Goal: Task Accomplishment & Management: Use online tool/utility

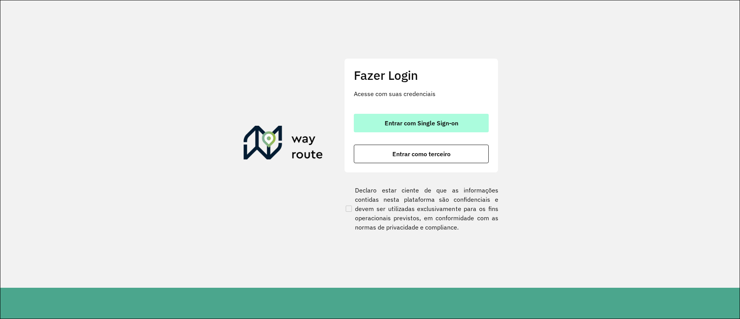
click at [414, 128] on button "Entrar com Single Sign-on" at bounding box center [421, 123] width 135 height 19
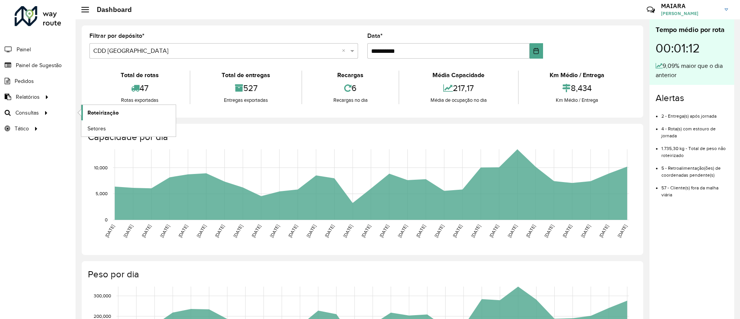
click at [103, 110] on span "Roteirização" at bounding box center [102, 113] width 31 height 8
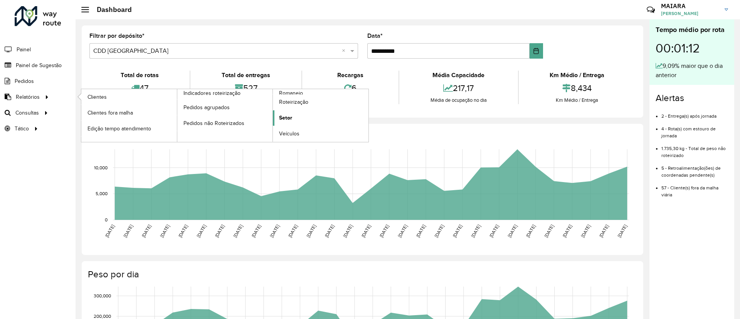
click at [291, 118] on span "Setor" at bounding box center [285, 118] width 13 height 8
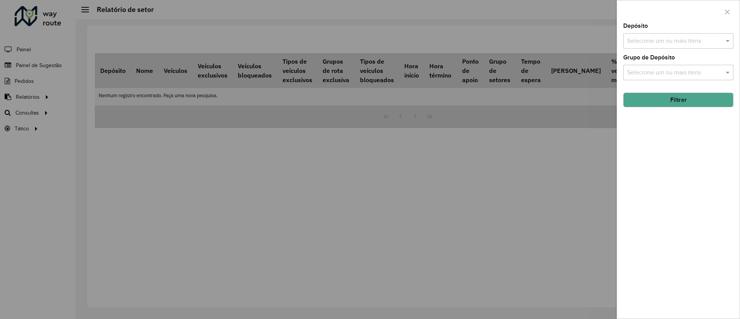
click at [682, 42] on input "text" at bounding box center [674, 41] width 99 height 9
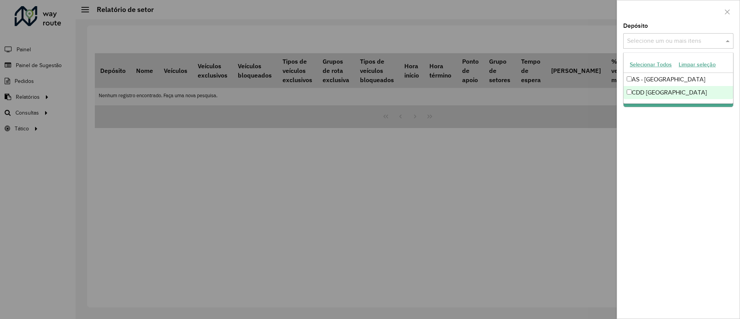
click at [664, 94] on div "CDD [GEOGRAPHIC_DATA]" at bounding box center [678, 92] width 109 height 13
drag, startPoint x: 649, startPoint y: 155, endPoint x: 658, endPoint y: 125, distance: 31.0
click at [650, 155] on div "Depósito Selecione um ou mais itens CDD Florianópolis × × Grupo de Depósito Sel…" at bounding box center [678, 170] width 123 height 295
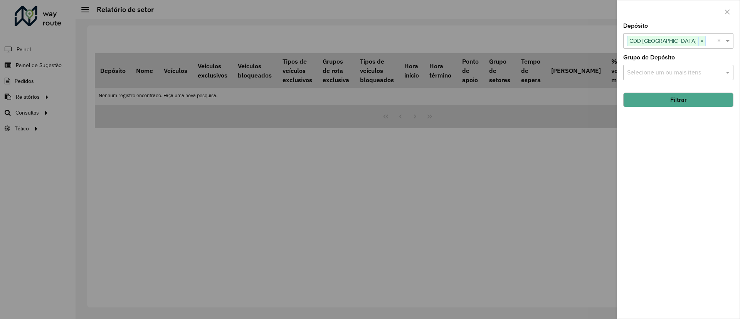
click at [659, 101] on button "Filtrar" at bounding box center [678, 100] width 110 height 15
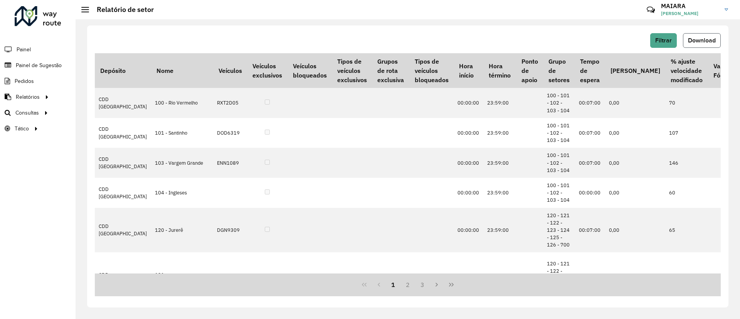
click at [700, 35] on button "Download" at bounding box center [702, 40] width 38 height 15
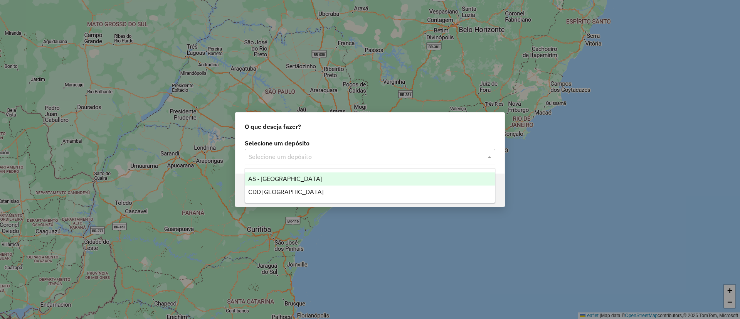
click at [304, 156] on input "text" at bounding box center [362, 156] width 227 height 9
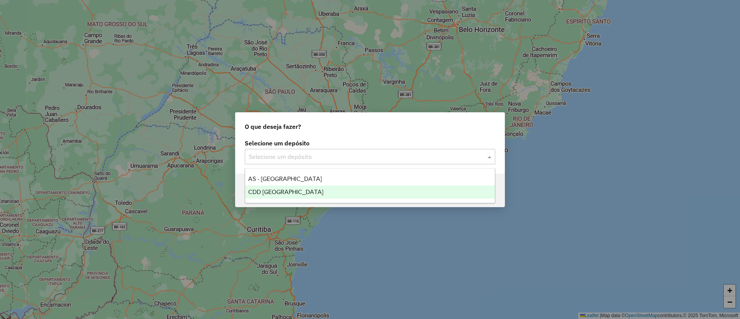
click at [292, 188] on span "CDD [GEOGRAPHIC_DATA]" at bounding box center [285, 191] width 75 height 7
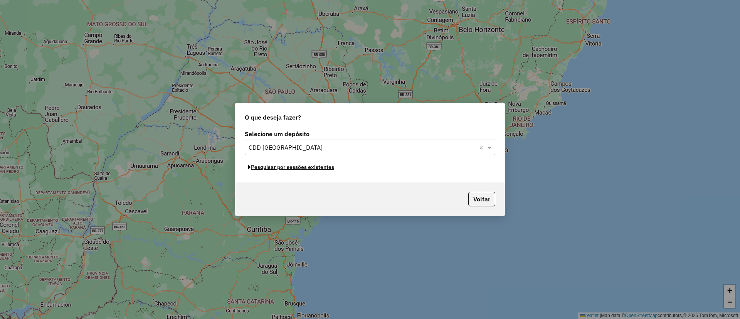
click at [308, 167] on button "Pesquisar por sessões existentes" at bounding box center [291, 167] width 93 height 12
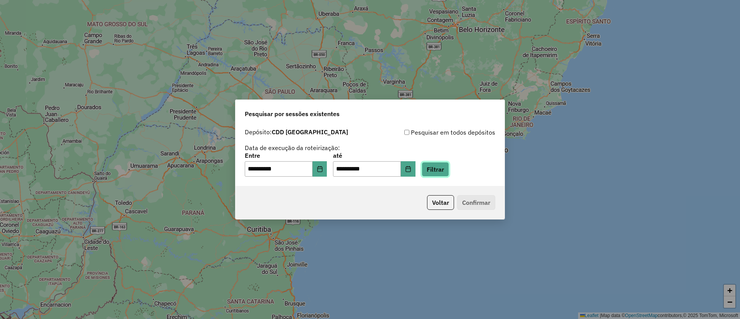
click at [449, 163] on button "Filtrar" at bounding box center [435, 169] width 27 height 15
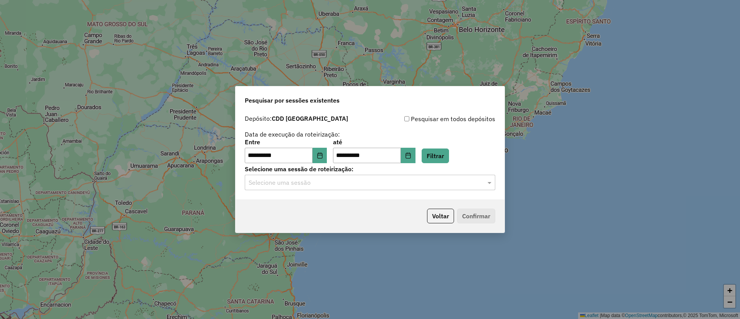
click at [327, 187] on input "text" at bounding box center [362, 182] width 227 height 9
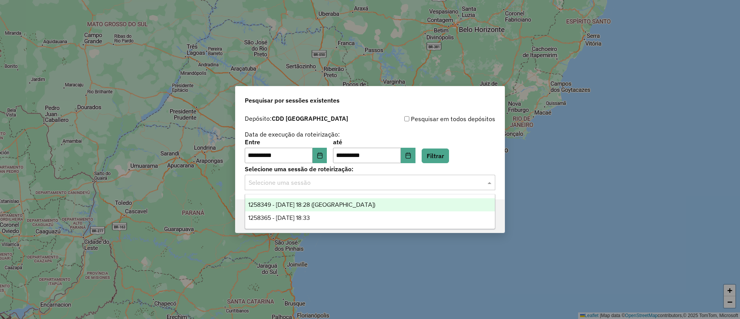
click at [325, 204] on span "1258349 - 03/09/2025 18:28 (Noturna)" at bounding box center [311, 204] width 127 height 7
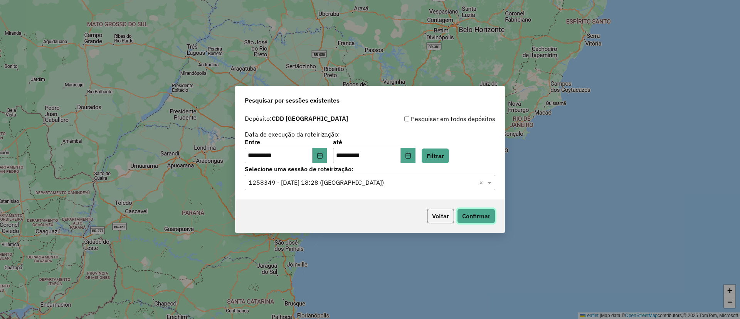
click at [480, 209] on button "Confirmar" at bounding box center [476, 216] width 38 height 15
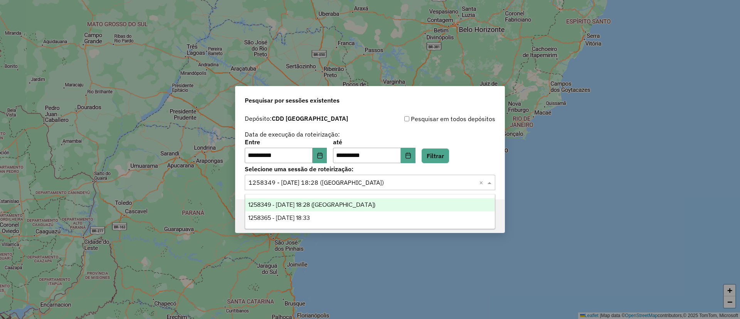
click at [357, 183] on input "text" at bounding box center [362, 182] width 227 height 9
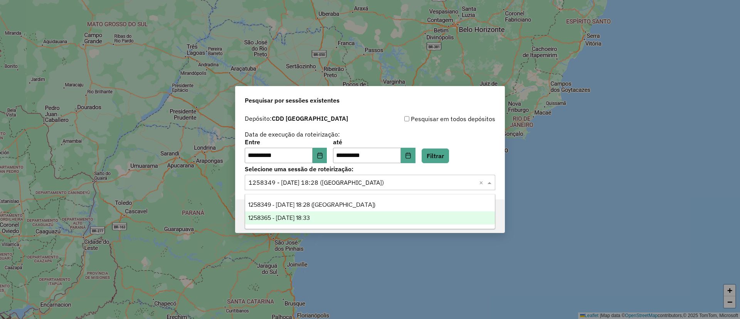
click at [334, 214] on div "1258365 - 03/09/2025 18:33" at bounding box center [370, 217] width 250 height 13
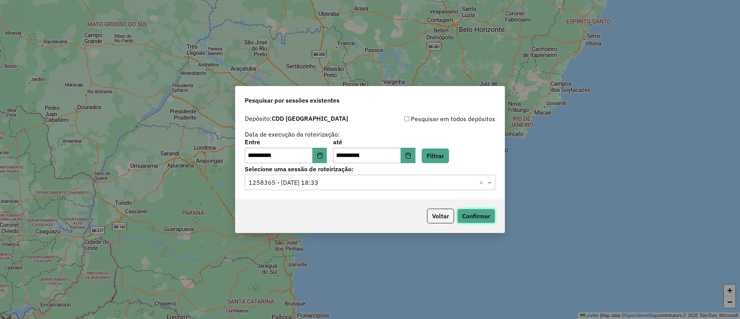
click at [473, 215] on button "Confirmar" at bounding box center [476, 216] width 38 height 15
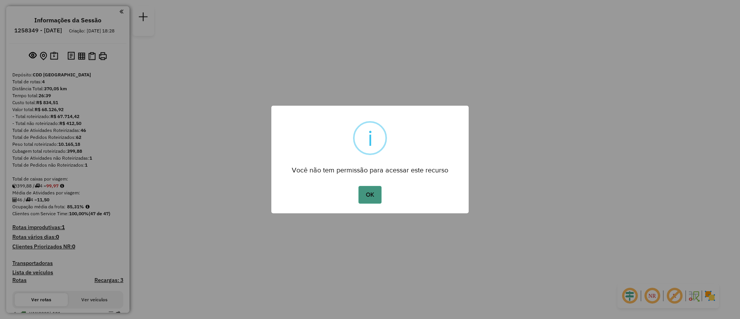
click at [366, 196] on button "OK" at bounding box center [369, 195] width 23 height 18
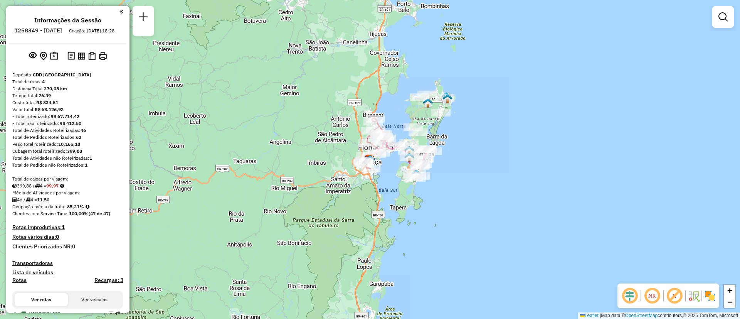
scroll to position [173, 0]
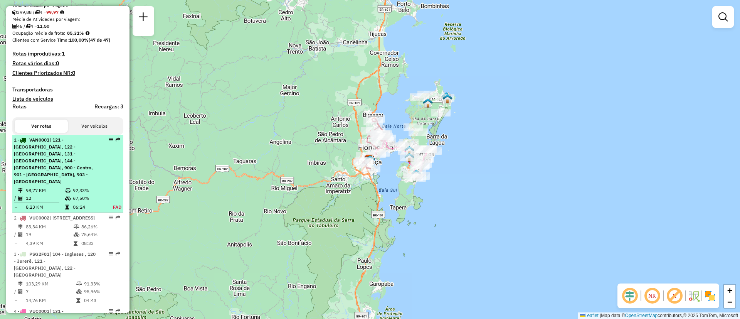
click at [90, 172] on div "1 - VAN0001 | 121 - Canasvieiras, 122 - Monte Verde, 131 - Lagoa da Conceição, …" at bounding box center [55, 160] width 82 height 49
select select "**********"
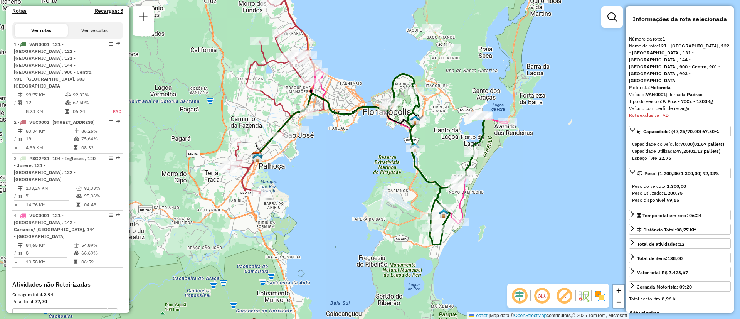
scroll to position [251, 0]
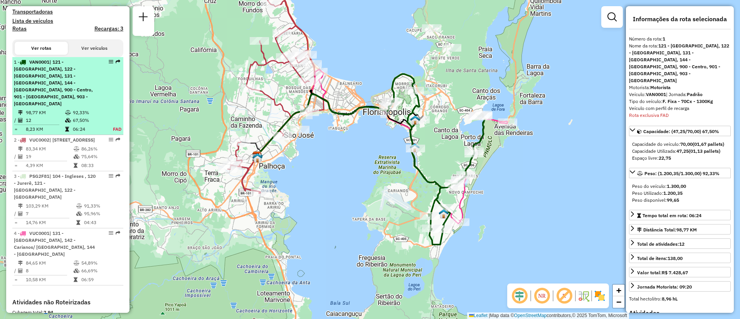
click at [113, 64] on div at bounding box center [108, 61] width 23 height 5
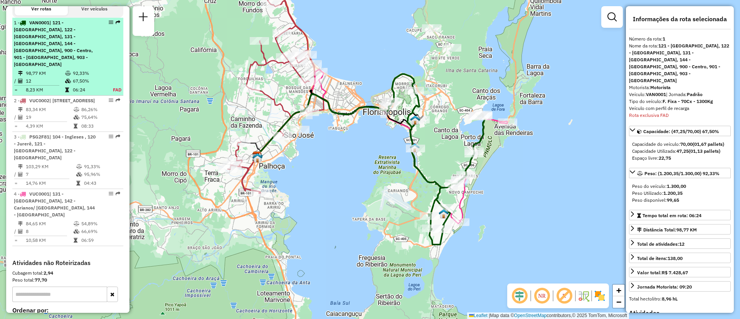
scroll to position [309, 0]
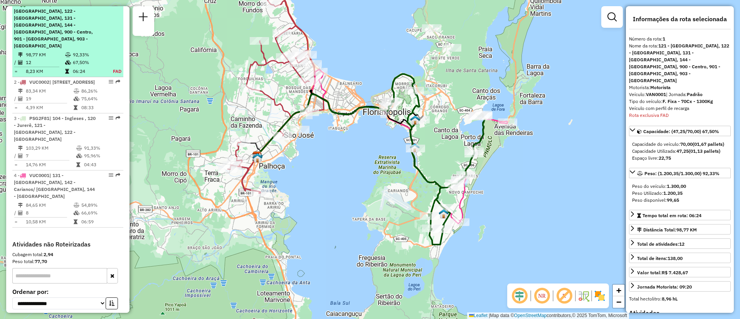
drag, startPoint x: 113, startPoint y: 67, endPoint x: 107, endPoint y: 12, distance: 56.2
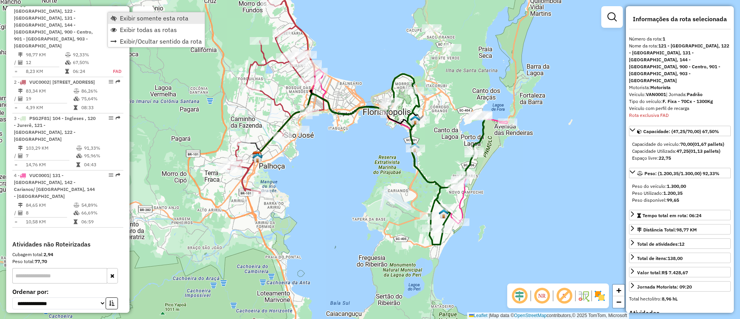
click at [121, 17] on span "Exibir somente esta rota" at bounding box center [154, 18] width 69 height 6
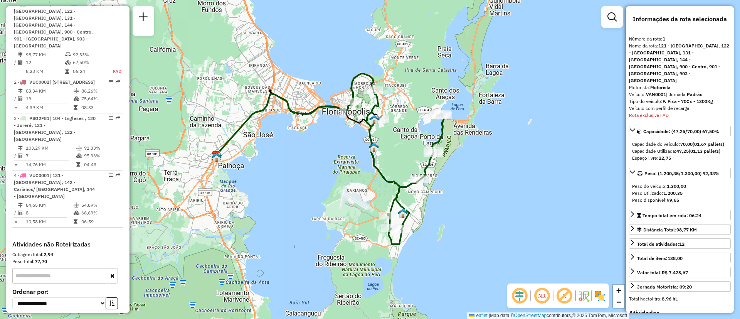
drag, startPoint x: 354, startPoint y: 205, endPoint x: 313, endPoint y: 205, distance: 40.9
click at [313, 205] on div "Janela de atendimento Grade de atendimento Capacidade Transportadoras Veículos …" at bounding box center [370, 159] width 740 height 319
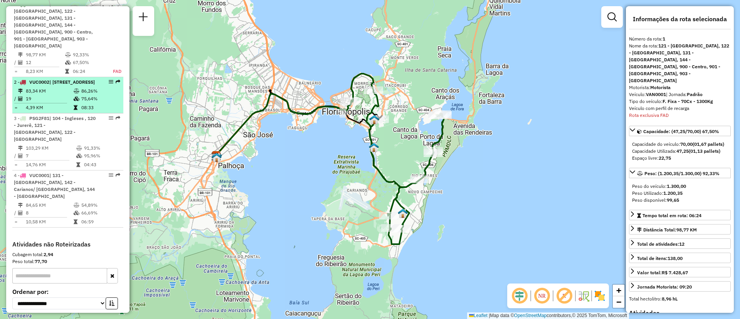
click at [79, 79] on div "2 - VUC0002 | 232 - Biguaçu, 235 - Jardim Santiago" at bounding box center [55, 82] width 82 height 7
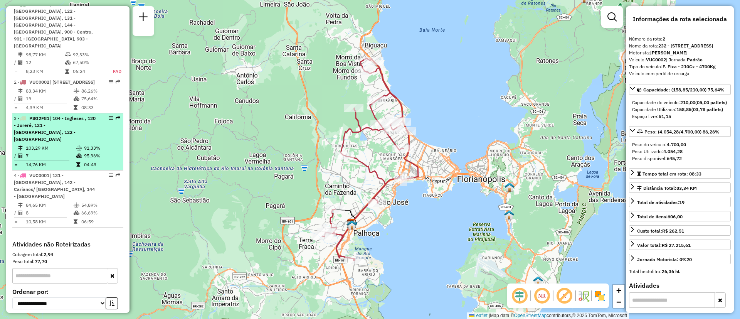
click at [62, 120] on span "| 104 - Ingleses , 120 - Jurerê, 121 - Canasvieiras, 122 - Monte Verde" at bounding box center [55, 128] width 82 height 27
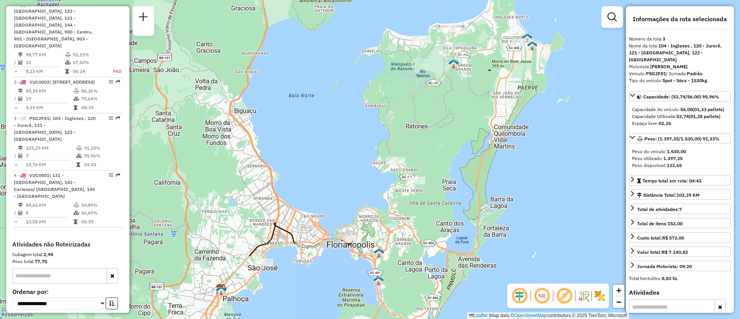
click at [546, 296] on em at bounding box center [542, 295] width 19 height 19
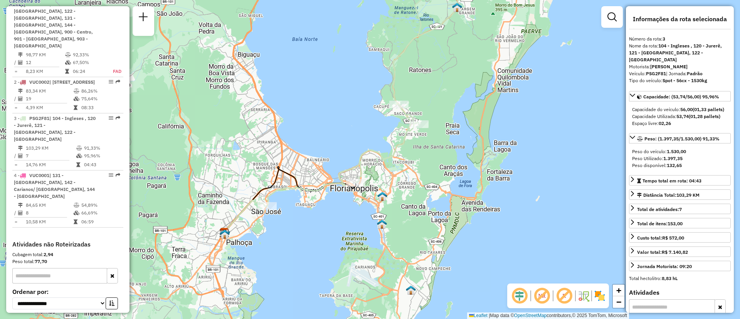
drag, startPoint x: 291, startPoint y: 272, endPoint x: 294, endPoint y: 216, distance: 56.4
click at [294, 216] on div "Janela de atendimento Grade de atendimento Capacidade Transportadoras Veículos …" at bounding box center [370, 159] width 740 height 319
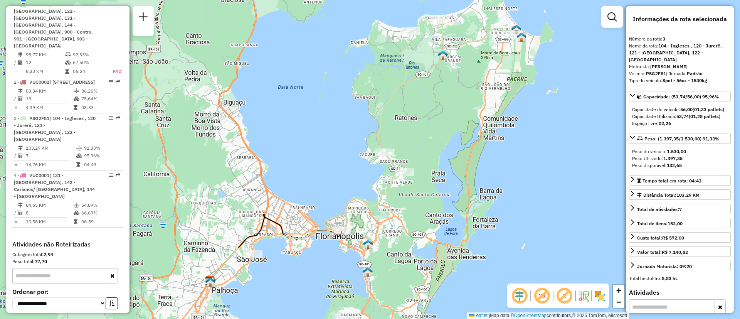
drag, startPoint x: 325, startPoint y: 179, endPoint x: 311, endPoint y: 227, distance: 49.9
click at [311, 227] on div "Janela de atendimento Grade de atendimento Capacidade Transportadoras Veículos …" at bounding box center [370, 159] width 740 height 319
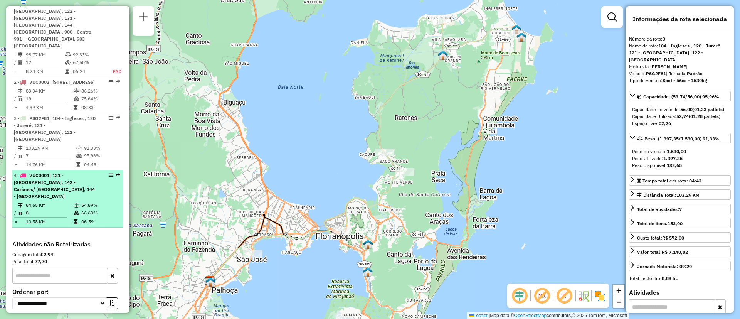
click at [58, 177] on span "| 131 - Lagoa da Conceição, 142 - Carianos/ Campeche, 144 - Ribeirão da Ilha" at bounding box center [54, 185] width 81 height 27
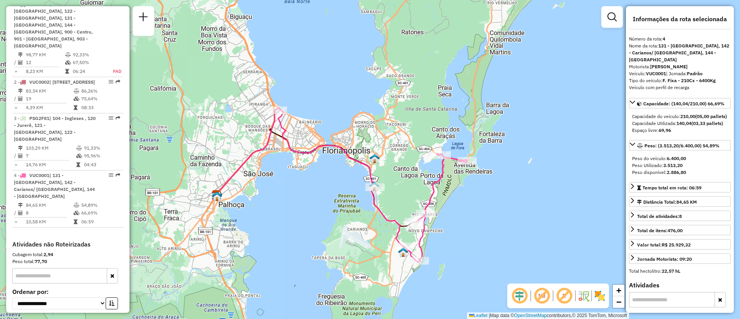
drag, startPoint x: 402, startPoint y: 206, endPoint x: 359, endPoint y: 209, distance: 42.5
click at [359, 209] on div "Janela de atendimento Grade de atendimento Capacidade Transportadoras Veículos …" at bounding box center [370, 159] width 740 height 319
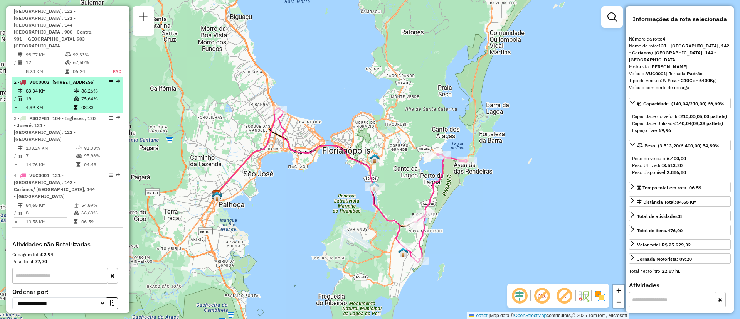
click at [46, 86] on li "2 - VUC0002 | 232 - Biguaçu, 235 - Jardim Santiago 83,34 KM 86,26% / 19 75,64% …" at bounding box center [67, 95] width 111 height 36
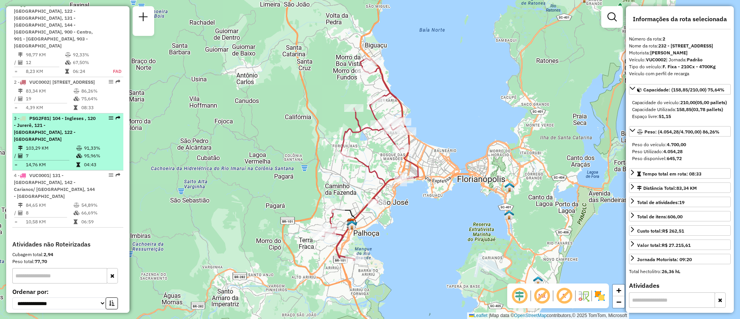
scroll to position [251, 0]
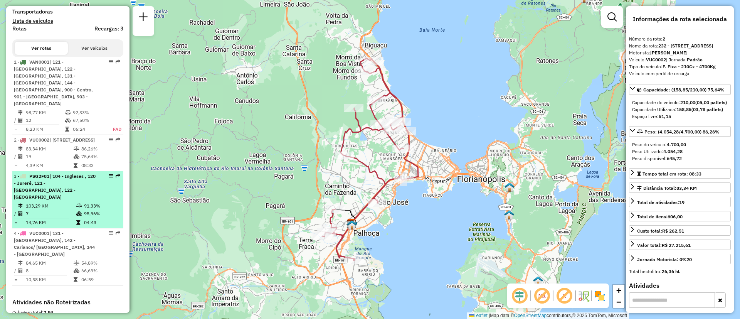
click at [76, 176] on span "| 104 - Ingleses , 120 - Jurerê, 121 - Canasvieiras, 122 - Monte Verde" at bounding box center [55, 186] width 82 height 27
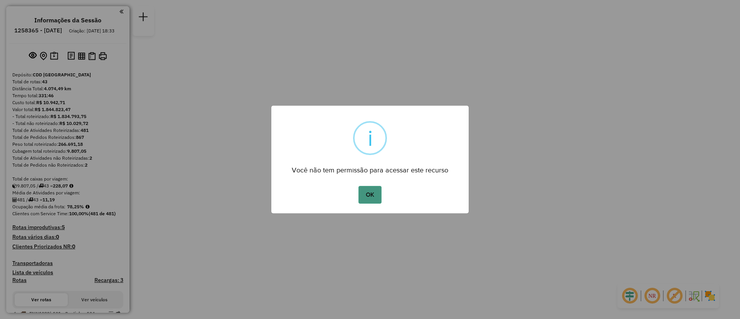
click at [372, 193] on button "OK" at bounding box center [369, 195] width 23 height 18
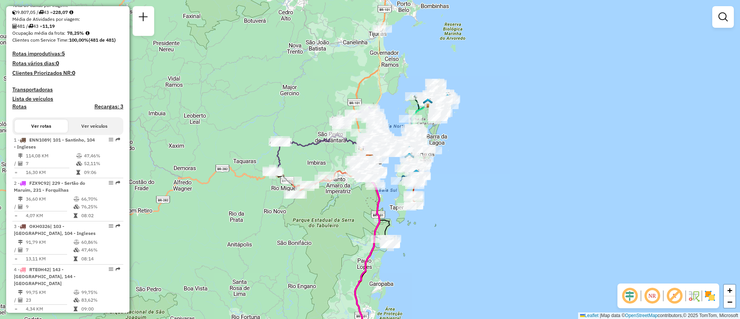
scroll to position [492, 0]
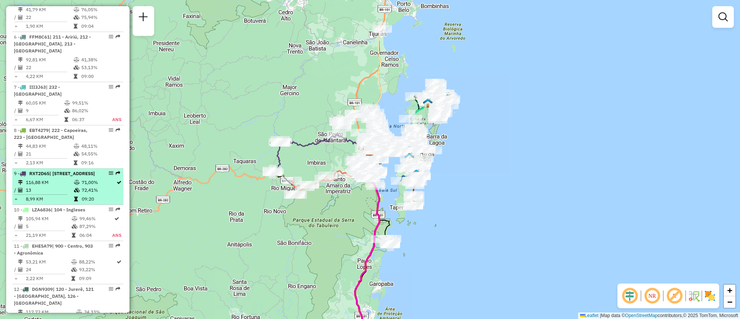
click at [99, 170] on div "9 - RXT2D65 | 201 - Santo Amaro de Imperatriz, 202 - São Sebastião, 204 - Garcia" at bounding box center [68, 173] width 108 height 7
select select "**********"
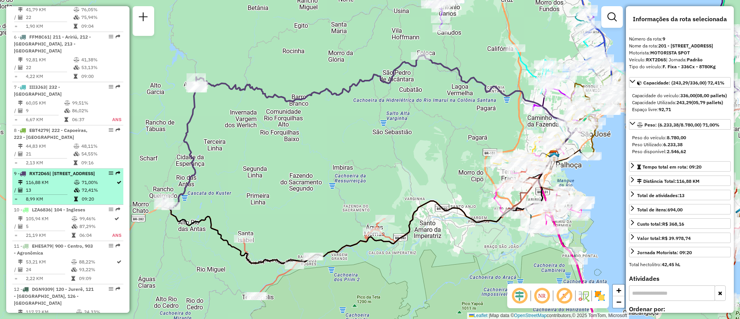
click at [109, 171] on em at bounding box center [111, 173] width 5 height 5
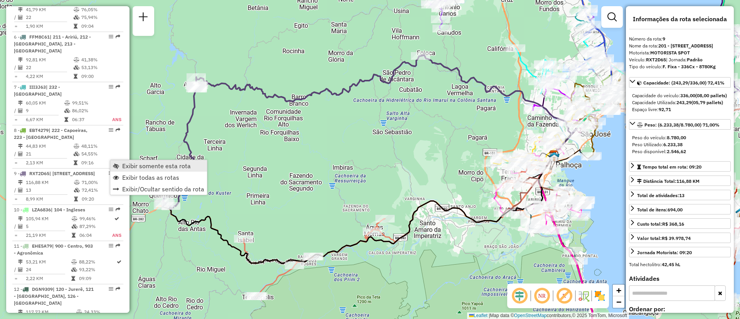
click at [128, 166] on span "Exibir somente esta rota" at bounding box center [156, 166] width 69 height 6
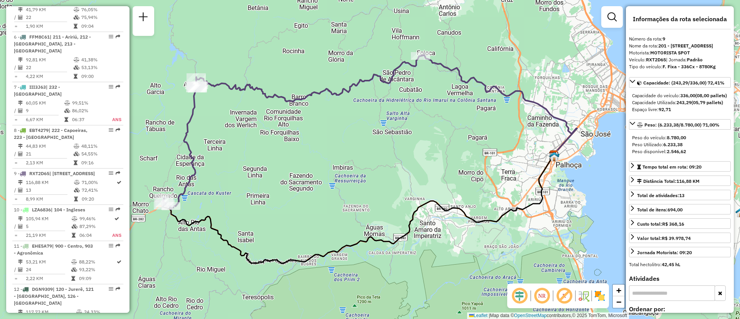
click at [541, 291] on em at bounding box center [542, 295] width 19 height 19
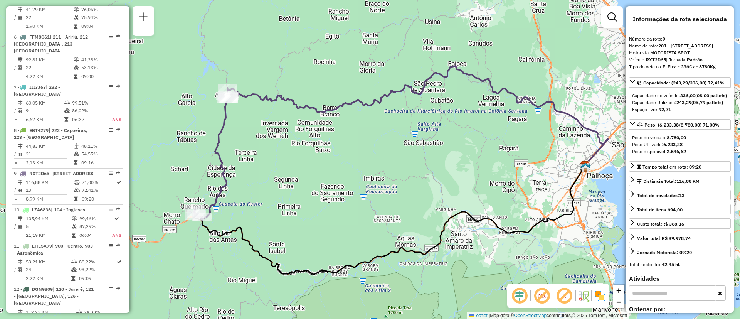
drag, startPoint x: 400, startPoint y: 184, endPoint x: 431, endPoint y: 195, distance: 32.7
click at [431, 195] on div "Janela de atendimento Grade de atendimento Capacidade Transportadoras Veículos …" at bounding box center [370, 159] width 740 height 319
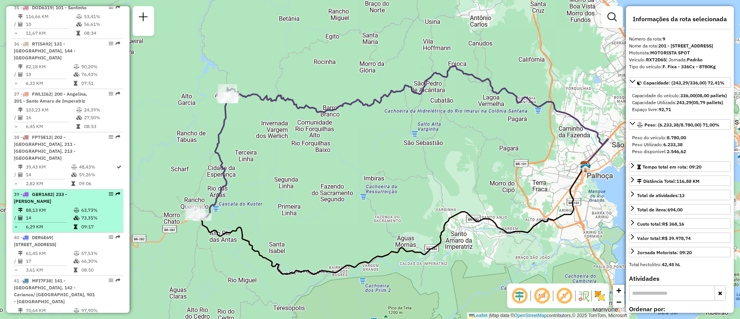
click at [49, 189] on li "39 - GBR1A82 | 233 - [PERSON_NAME] 88,13 KM 63,73% / 14 73,35% = 6,29 KM 09:17" at bounding box center [67, 210] width 111 height 43
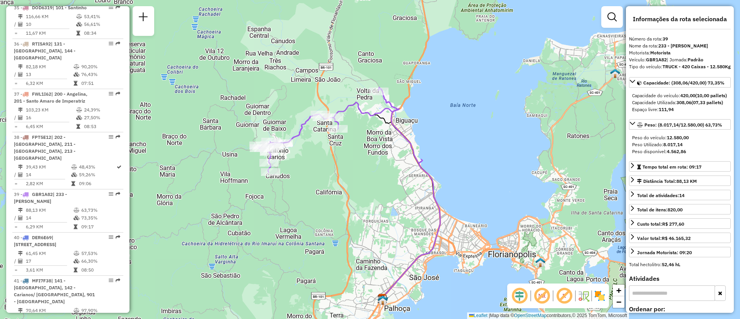
drag, startPoint x: 331, startPoint y: 167, endPoint x: 310, endPoint y: 202, distance: 40.9
click at [310, 202] on div "Janela de atendimento Grade de atendimento Capacidade Transportadoras Veículos …" at bounding box center [370, 159] width 740 height 319
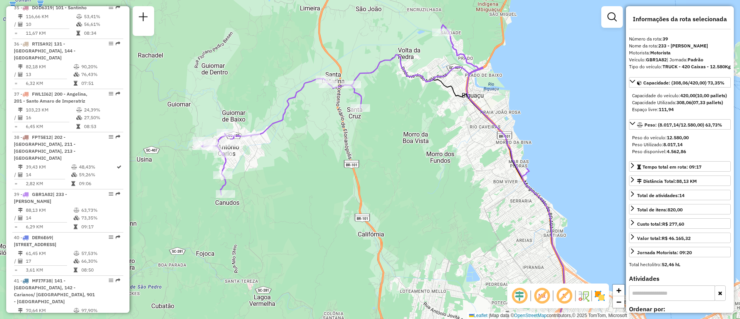
drag, startPoint x: 319, startPoint y: 182, endPoint x: 314, endPoint y: 230, distance: 48.5
click at [314, 230] on div "Janela de atendimento Grade de atendimento Capacidade Transportadoras Veículos …" at bounding box center [370, 159] width 740 height 319
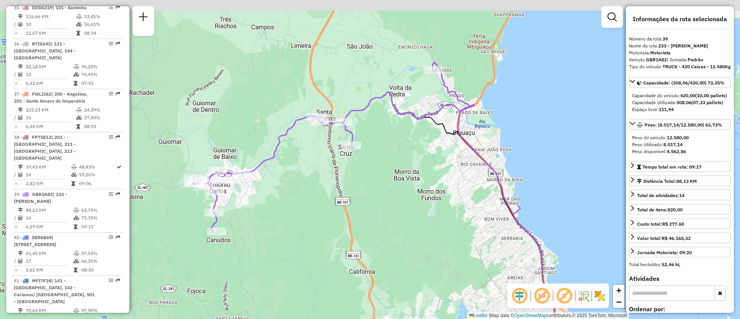
drag, startPoint x: 332, startPoint y: 209, endPoint x: 323, endPoint y: 249, distance: 40.7
click at [323, 249] on div "Janela de atendimento Grade de atendimento Capacidade Transportadoras Veículos …" at bounding box center [370, 159] width 740 height 319
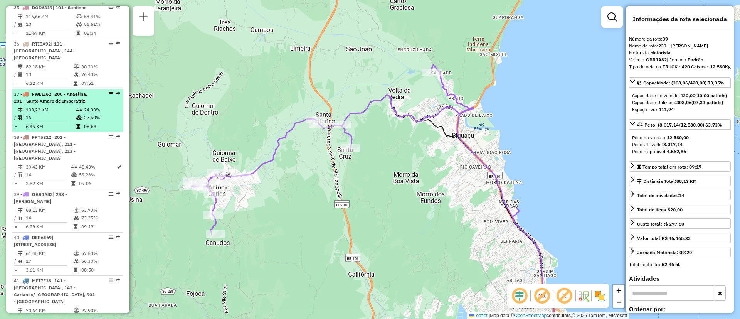
click at [76, 91] on span "| 200 - Angelina, 201 - Santo Amaro de Imperatriz" at bounding box center [51, 97] width 74 height 13
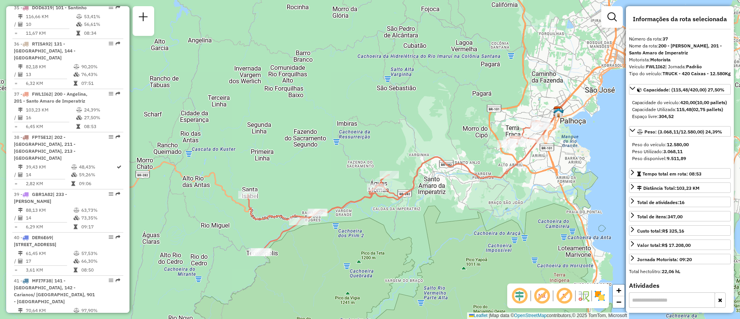
drag, startPoint x: 488, startPoint y: 201, endPoint x: 477, endPoint y: 206, distance: 12.1
click at [477, 206] on div "Janela de atendimento Grade de atendimento Capacidade Transportadoras Veículos …" at bounding box center [370, 159] width 740 height 319
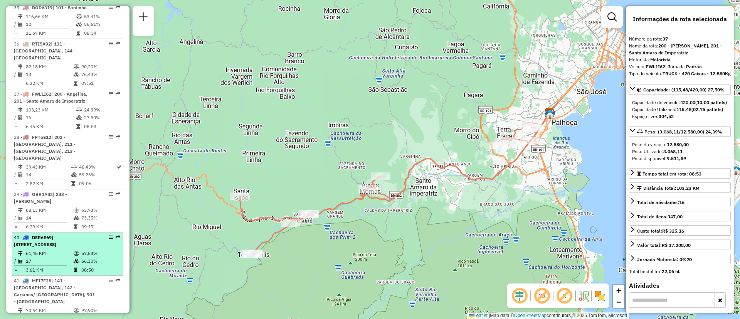
click at [46, 234] on span "| [STREET_ADDRESS]" at bounding box center [35, 240] width 42 height 13
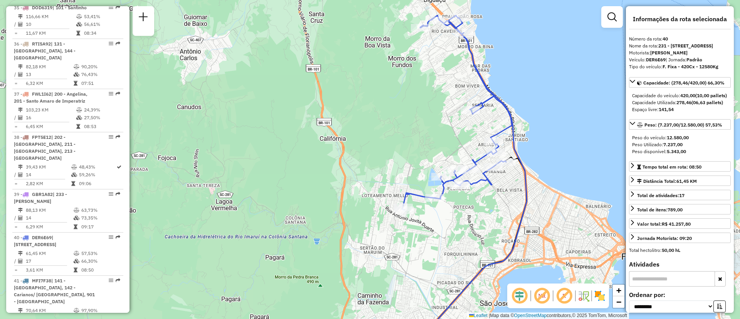
drag, startPoint x: 342, startPoint y: 108, endPoint x: 298, endPoint y: 147, distance: 58.2
click at [286, 162] on div "Janela de atendimento Grade de atendimento Capacidade Transportadoras Veículos …" at bounding box center [370, 159] width 740 height 319
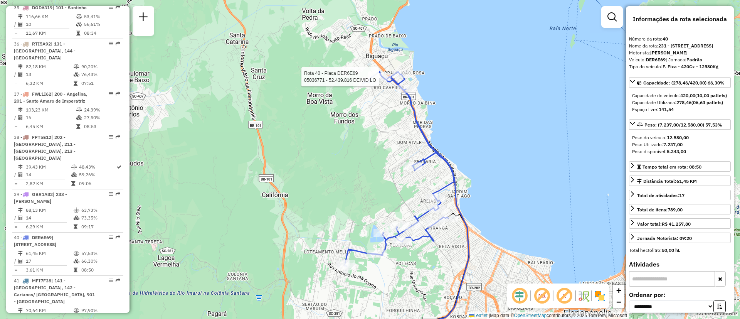
click at [381, 81] on div at bounding box center [381, 77] width 19 height 8
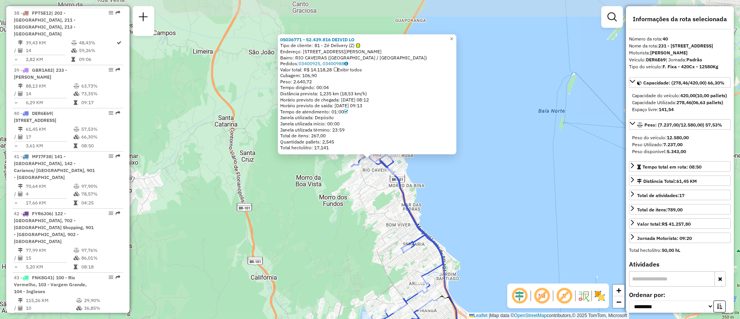
scroll to position [1979, 0]
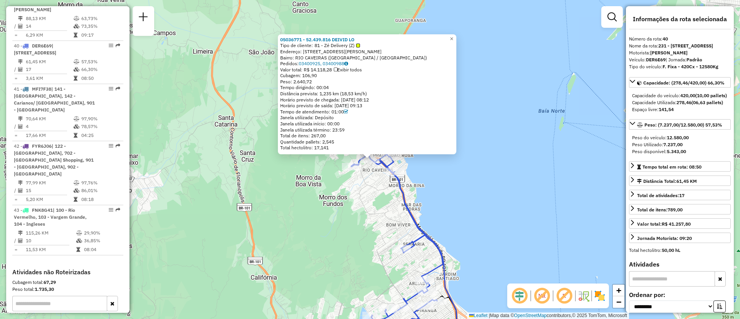
click at [532, 78] on div "05036771 - 52.439.816 DEIVID LO Tipo de cliente: 81 - Zé Delivery (Z) Endereço:…" at bounding box center [370, 159] width 740 height 319
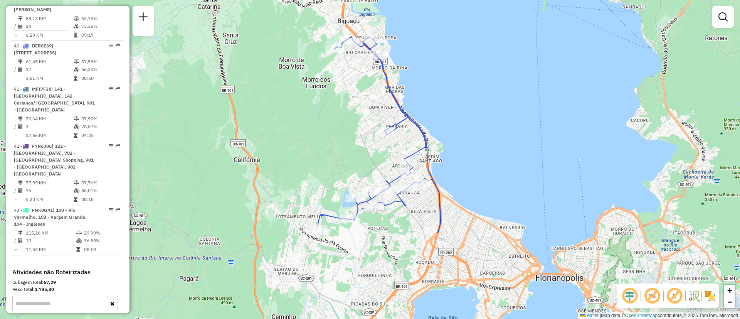
drag, startPoint x: 439, startPoint y: 211, endPoint x: 422, endPoint y: 119, distance: 93.7
click at [422, 119] on div "Janela de atendimento Grade de atendimento Capacidade Transportadoras Veículos …" at bounding box center [370, 159] width 740 height 319
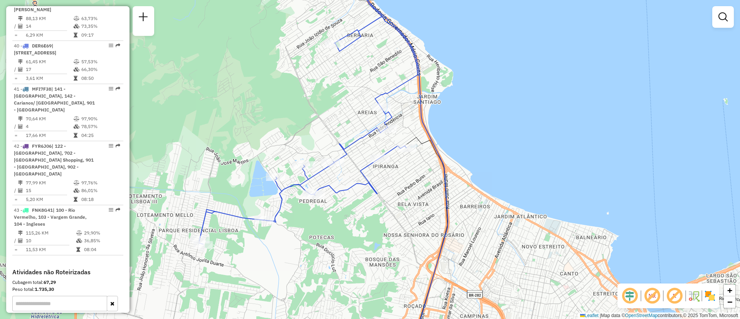
drag, startPoint x: 436, startPoint y: 163, endPoint x: 443, endPoint y: 182, distance: 20.6
click at [442, 180] on div "Janela de atendimento Grade de atendimento Capacidade Transportadoras Veículos …" at bounding box center [370, 159] width 740 height 319
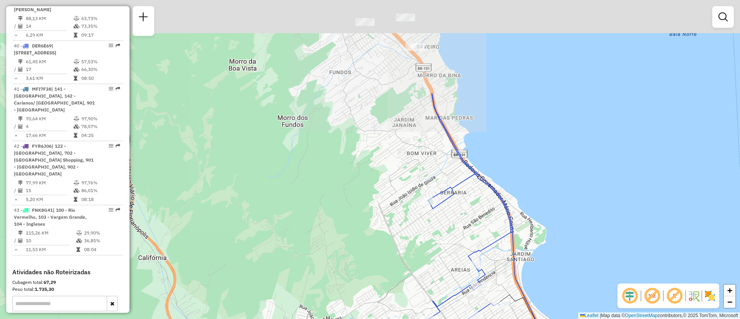
drag, startPoint x: 388, startPoint y: 77, endPoint x: 468, endPoint y: 202, distance: 148.0
click at [468, 202] on div "Janela de atendimento Grade de atendimento Capacidade Transportadoras Veículos …" at bounding box center [370, 159] width 740 height 319
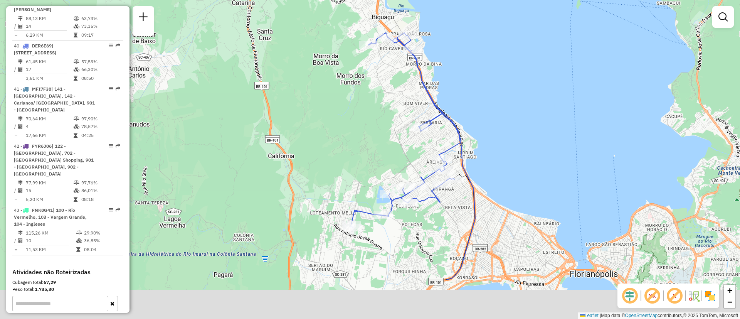
drag, startPoint x: 483, startPoint y: 204, endPoint x: 453, endPoint y: 133, distance: 77.0
click at [453, 133] on div "Janela de atendimento Grade de atendimento Capacidade Transportadoras Veículos …" at bounding box center [370, 159] width 740 height 319
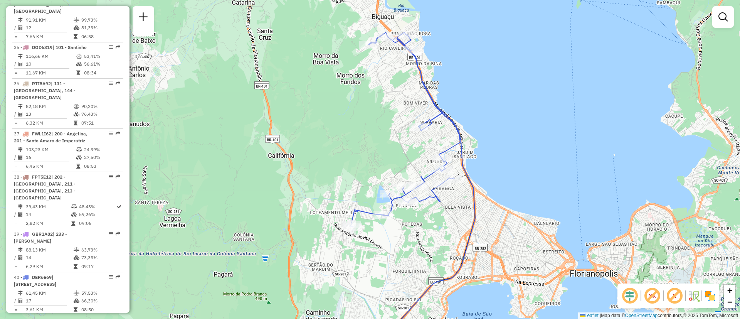
scroll to position [995, 0]
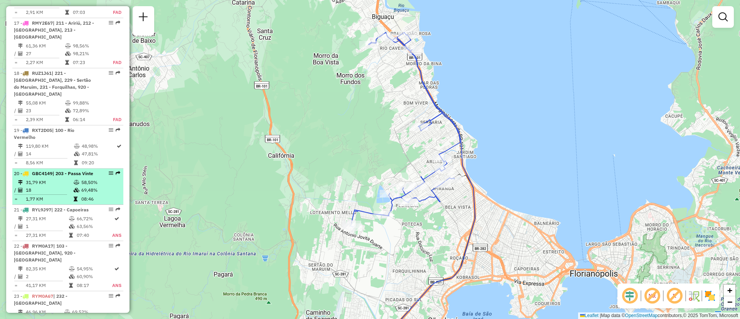
click at [68, 170] on div "20 - GBC4149 | 203 - Passa Vinte" at bounding box center [55, 173] width 82 height 7
select select "**********"
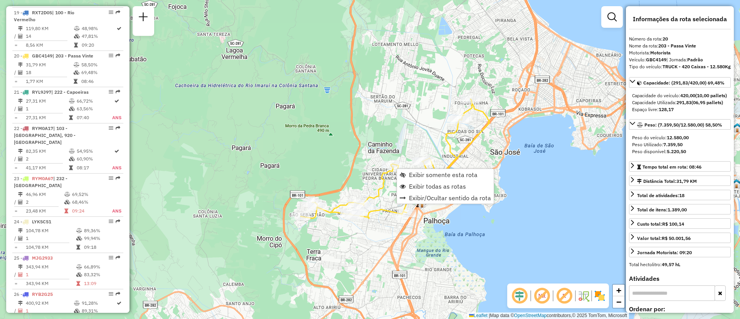
scroll to position [1143, 0]
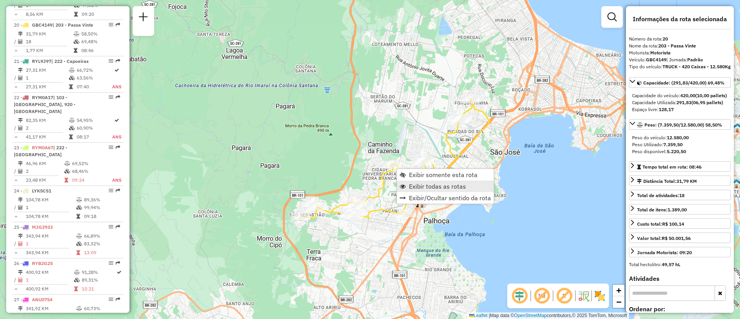
click at [444, 184] on span "Exibir todas as rotas" at bounding box center [437, 186] width 57 height 6
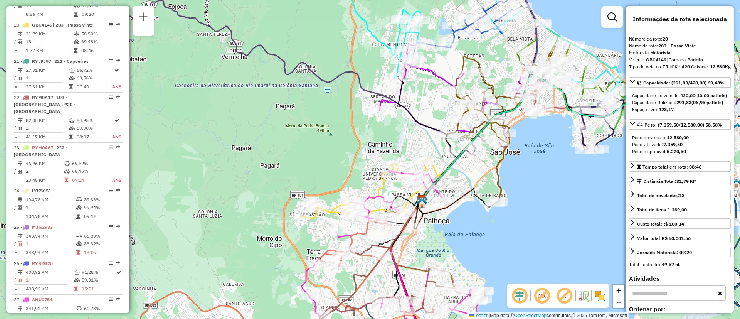
click at [345, 105] on div "Janela de atendimento Grade de atendimento Capacidade Transportadoras Veículos …" at bounding box center [370, 159] width 740 height 319
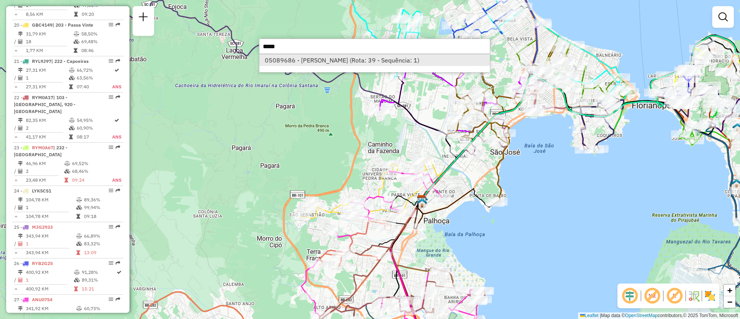
type input "*****"
click at [368, 64] on li "05089686 - [PERSON_NAME] (Rota: 39 - Sequência: 1)" at bounding box center [374, 60] width 230 height 12
select select "**********"
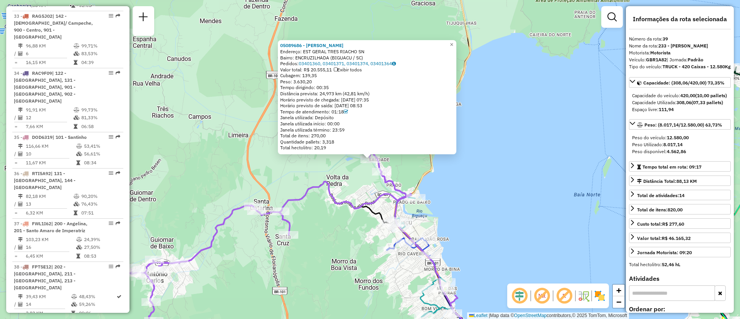
scroll to position [1936, 0]
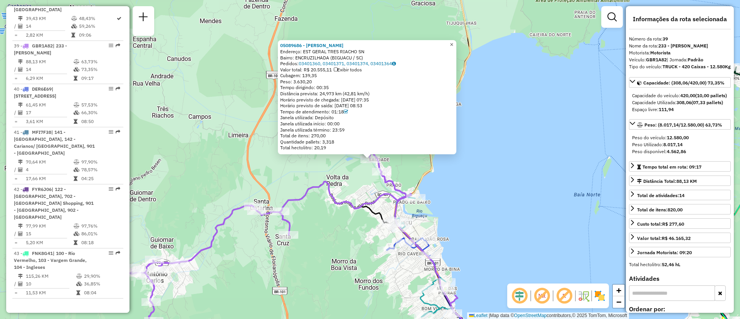
click at [453, 43] on span "×" at bounding box center [451, 44] width 3 height 7
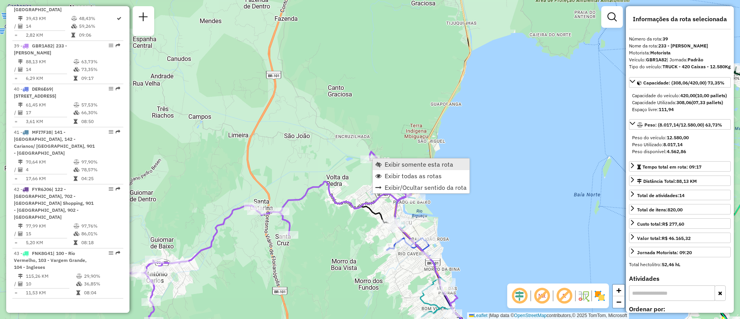
click at [389, 163] on span "Exibir somente esta rota" at bounding box center [419, 164] width 69 height 6
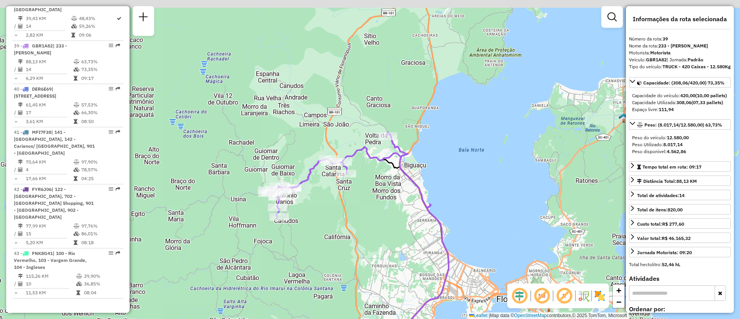
drag, startPoint x: 397, startPoint y: 75, endPoint x: 385, endPoint y: 155, distance: 80.7
click at [385, 155] on icon at bounding box center [336, 174] width 138 height 85
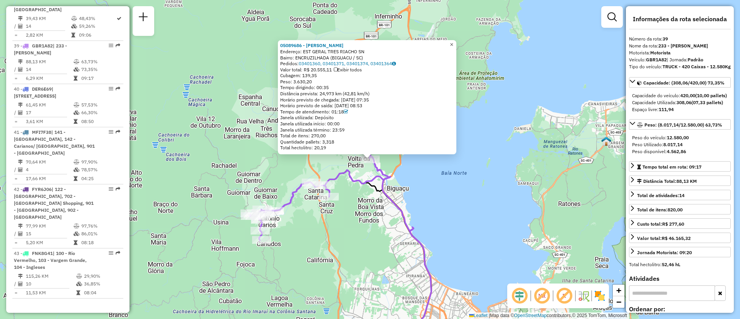
click at [453, 45] on span "×" at bounding box center [451, 44] width 3 height 7
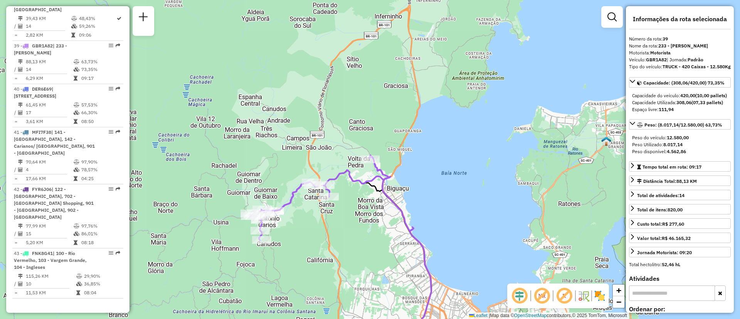
scroll to position [952, 0]
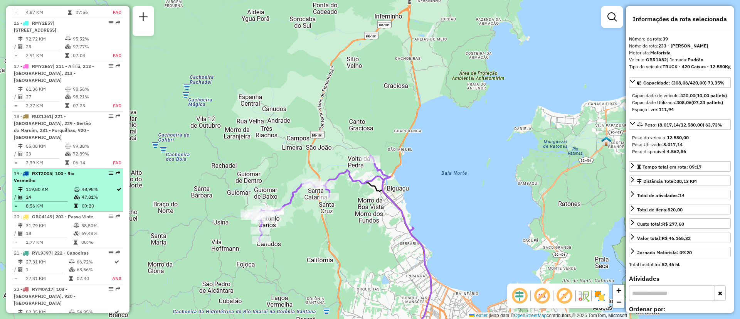
click at [39, 159] on td "2,39 KM" at bounding box center [44, 163] width 39 height 8
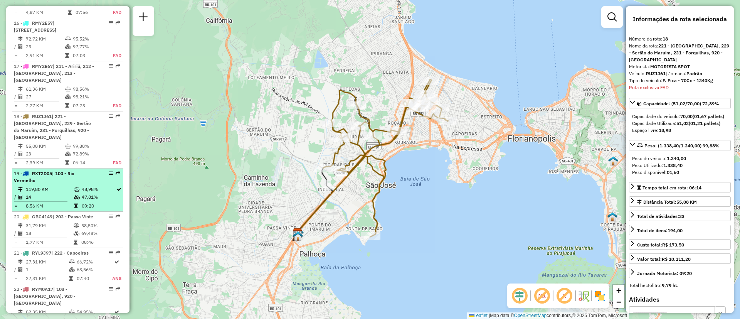
click at [39, 170] on div "19 - RXT2D05 | 100 - Rio Vermelho" at bounding box center [55, 177] width 82 height 14
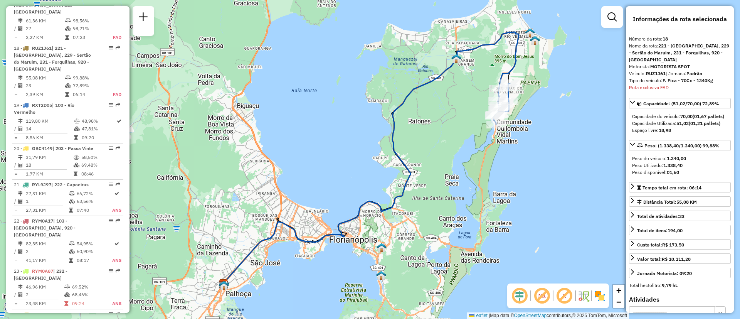
scroll to position [1050, 0]
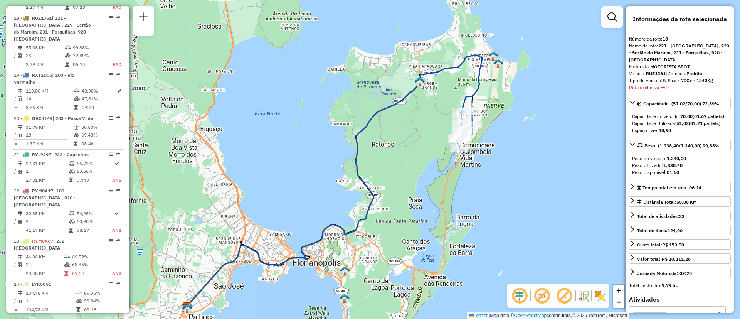
drag, startPoint x: 454, startPoint y: 177, endPoint x: 409, endPoint y: 206, distance: 53.6
click at [409, 206] on div "Janela de atendimento Grade de atendimento Capacidade Transportadoras Veículos …" at bounding box center [370, 159] width 740 height 319
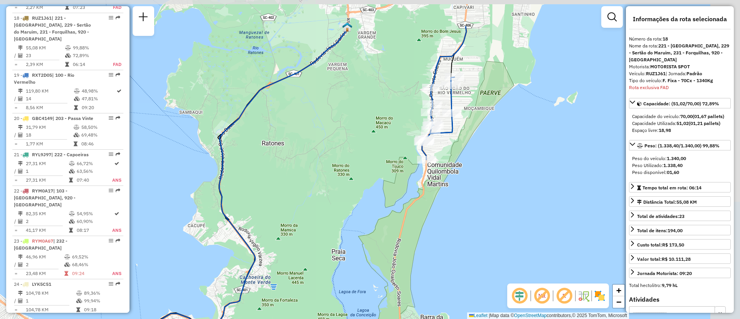
drag, startPoint x: 449, startPoint y: 163, endPoint x: 383, endPoint y: 221, distance: 87.6
click at [383, 221] on div "Janela de atendimento Grade de atendimento Capacidade Transportadoras Veículos …" at bounding box center [370, 159] width 740 height 319
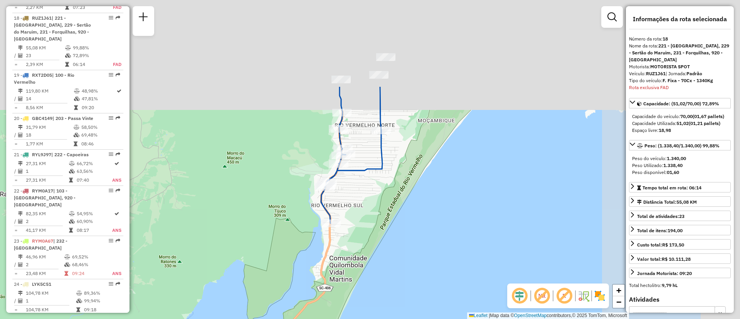
drag, startPoint x: 399, startPoint y: 163, endPoint x: 261, endPoint y: 281, distance: 182.1
click at [261, 281] on div "Janela de atendimento Grade de atendimento Capacidade Transportadoras Veículos …" at bounding box center [370, 159] width 740 height 319
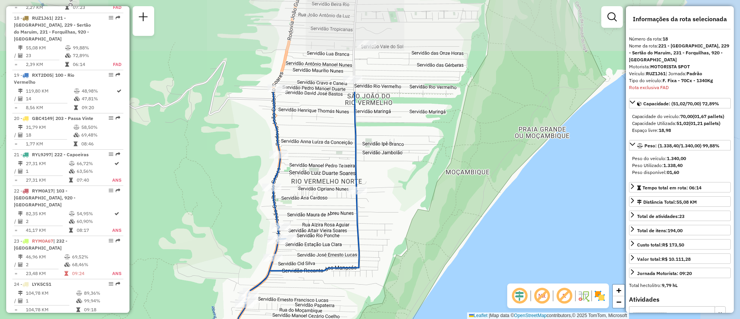
drag, startPoint x: 438, startPoint y: 111, endPoint x: 375, endPoint y: 212, distance: 119.3
click at [377, 235] on div "Janela de atendimento Grade de atendimento Capacidade Transportadoras Veículos …" at bounding box center [370, 159] width 740 height 319
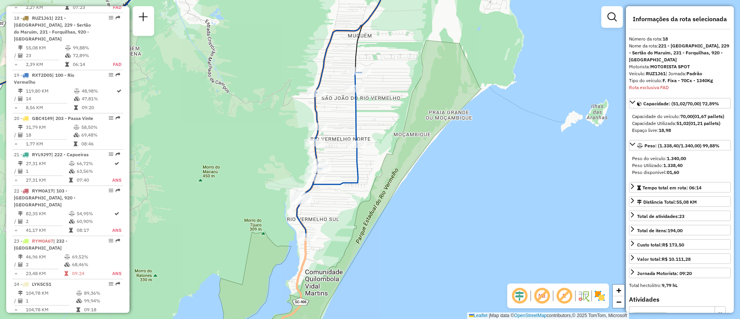
drag, startPoint x: 372, startPoint y: 227, endPoint x: 361, endPoint y: 161, distance: 66.9
click at [361, 161] on div "Janela de atendimento Grade de atendimento Capacidade Transportadoras Veículos …" at bounding box center [370, 159] width 740 height 319
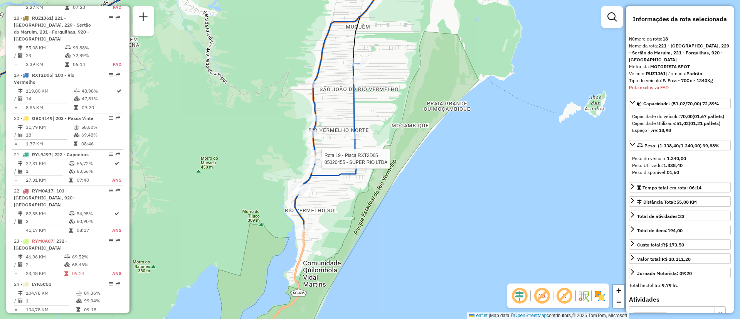
click at [326, 163] on div at bounding box center [319, 159] width 19 height 8
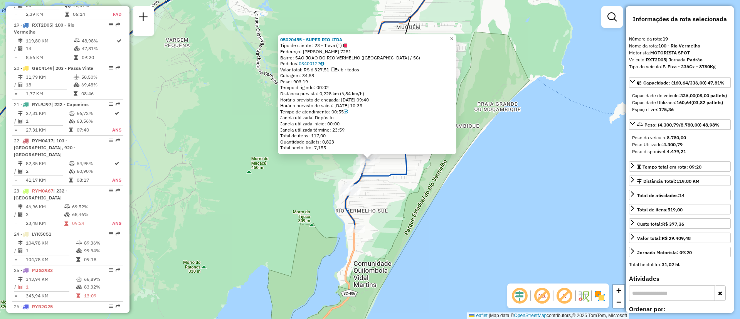
scroll to position [1651, 0]
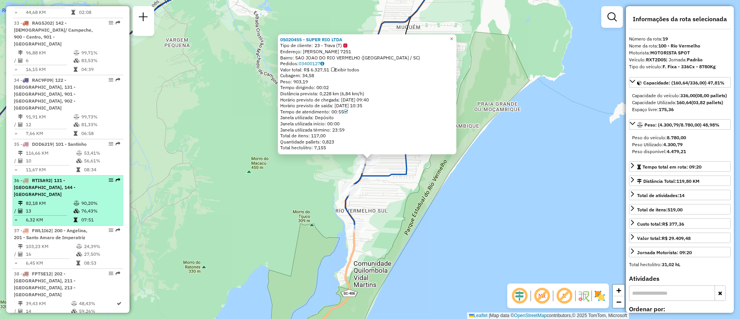
click at [51, 177] on span "RTI5A92" at bounding box center [41, 180] width 19 height 6
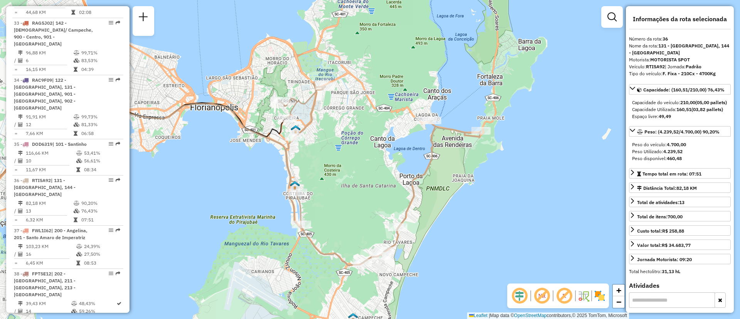
drag, startPoint x: 471, startPoint y: 124, endPoint x: 329, endPoint y: 132, distance: 142.1
click at [329, 132] on div "Janela de atendimento Grade de atendimento Capacidade Transportadoras Veículos …" at bounding box center [370, 159] width 740 height 319
